Goal: Navigation & Orientation: Find specific page/section

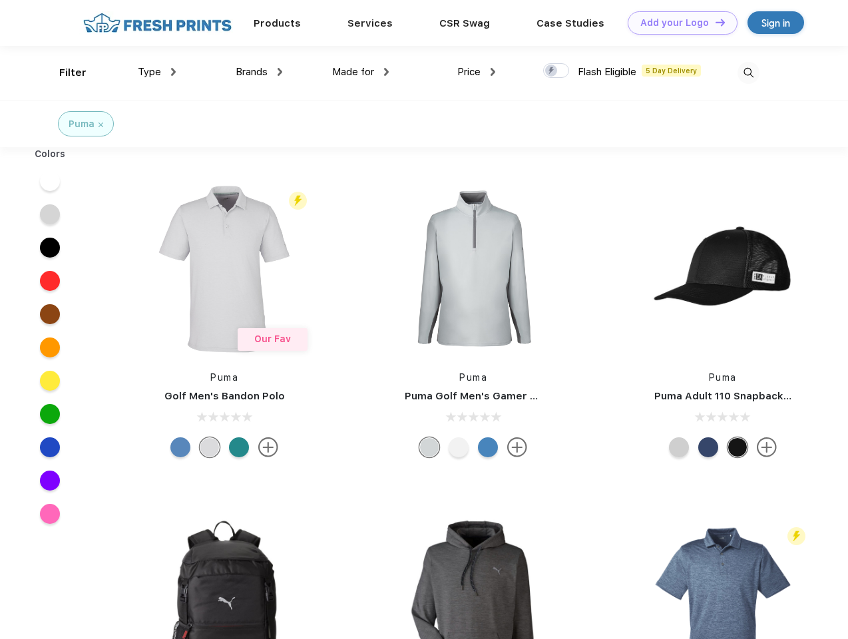
scroll to position [1, 0]
click at [677, 23] on link "Add your Logo Design Tool" at bounding box center [683, 22] width 110 height 23
click at [0, 0] on div "Design Tool" at bounding box center [0, 0] width 0 height 0
click at [714, 22] on link "Add your Logo Design Tool" at bounding box center [683, 22] width 110 height 23
click at [64, 73] on div "Filter" at bounding box center [72, 72] width 27 height 15
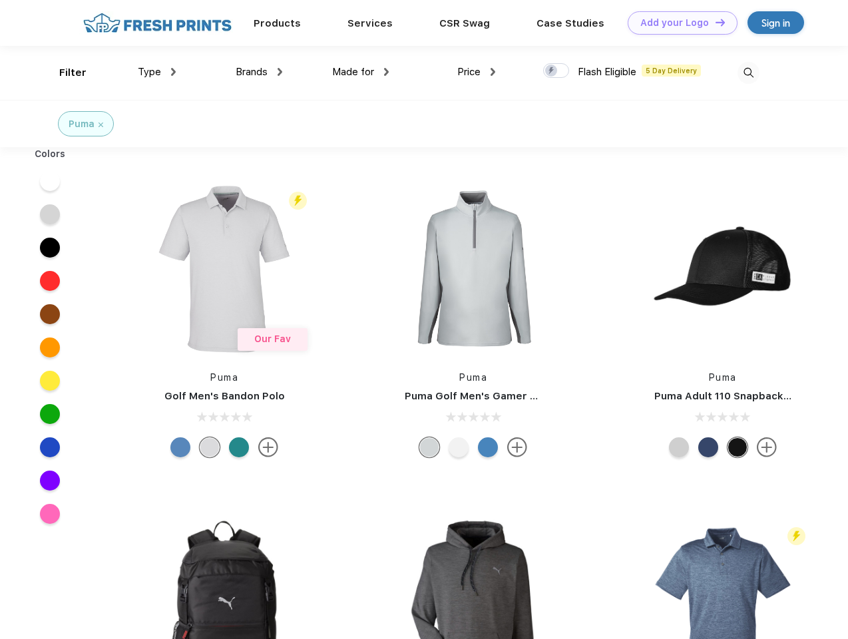
click at [157, 72] on span "Type" at bounding box center [149, 72] width 23 height 12
click at [259, 72] on span "Brands" at bounding box center [252, 72] width 32 height 12
click at [361, 72] on span "Made for" at bounding box center [353, 72] width 42 height 12
click at [477, 72] on span "Price" at bounding box center [468, 72] width 23 height 12
click at [556, 71] on div at bounding box center [556, 70] width 26 height 15
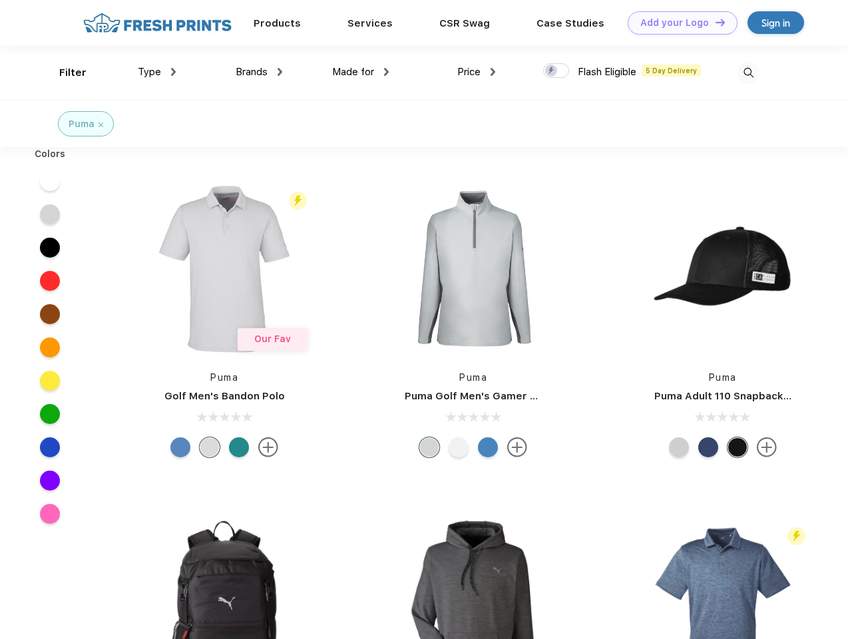
click at [552, 71] on input "checkbox" at bounding box center [547, 67] width 9 height 9
click at [748, 73] on img at bounding box center [748, 73] width 22 height 22
